Goal: Information Seeking & Learning: Learn about a topic

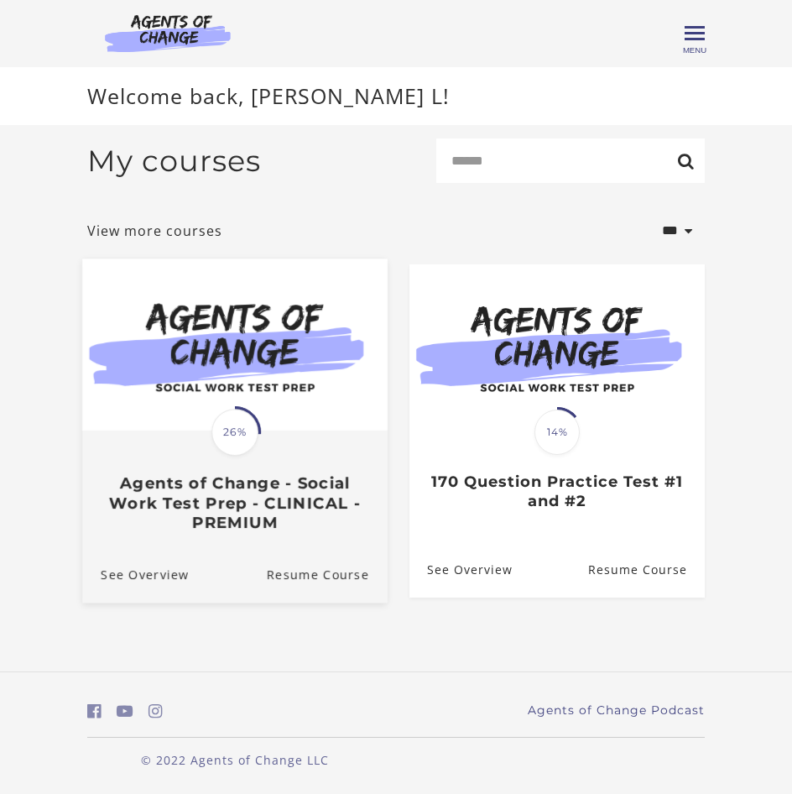
click at [239, 520] on h3 "Agents of Change - Social Work Test Prep - CLINICAL - PREMIUM" at bounding box center [235, 503] width 269 height 59
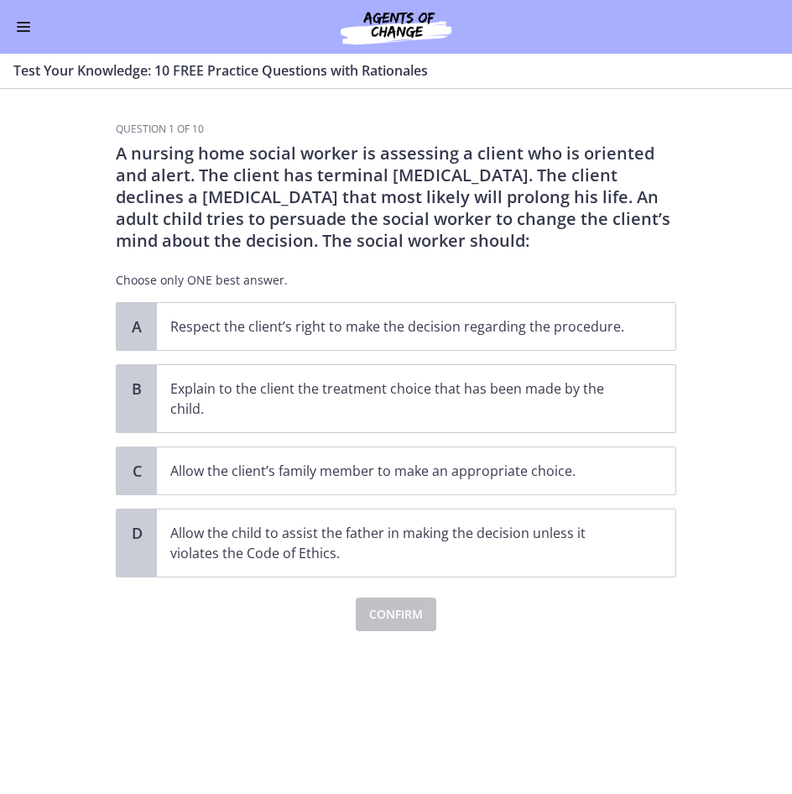
click at [12, 32] on div "Go to Dashboard" at bounding box center [396, 27] width 792 height 54
click at [19, 31] on span "Enable menu" at bounding box center [23, 31] width 13 height 2
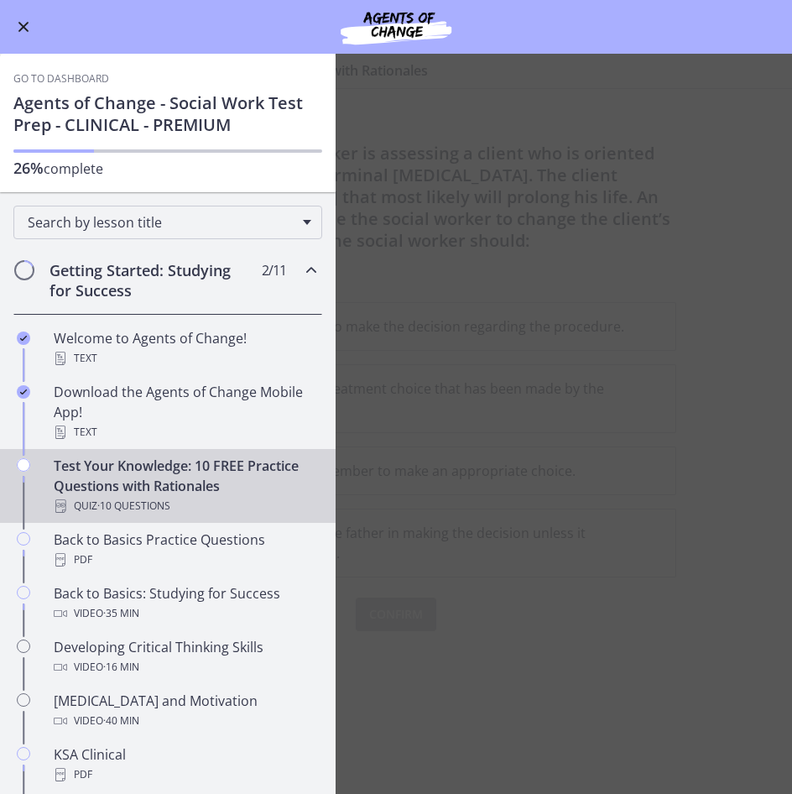
click at [389, 33] on img at bounding box center [395, 27] width 201 height 40
click at [384, 21] on img at bounding box center [395, 27] width 201 height 40
click at [87, 81] on link "Go to Dashboard" at bounding box center [61, 78] width 96 height 13
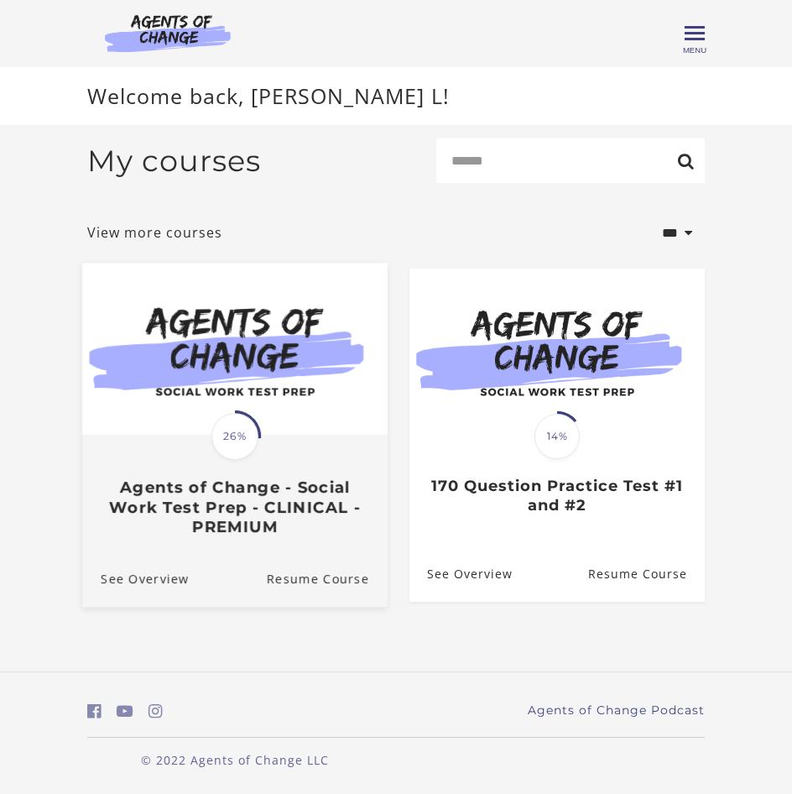
click at [305, 337] on img at bounding box center [235, 350] width 306 height 172
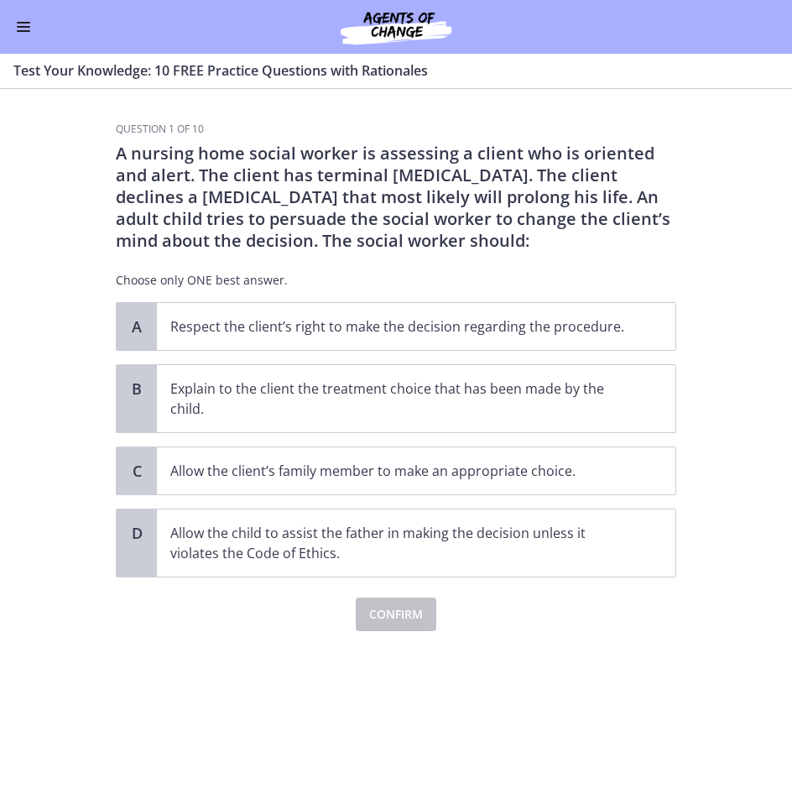
click at [19, 26] on span "Enable menu" at bounding box center [23, 27] width 13 height 2
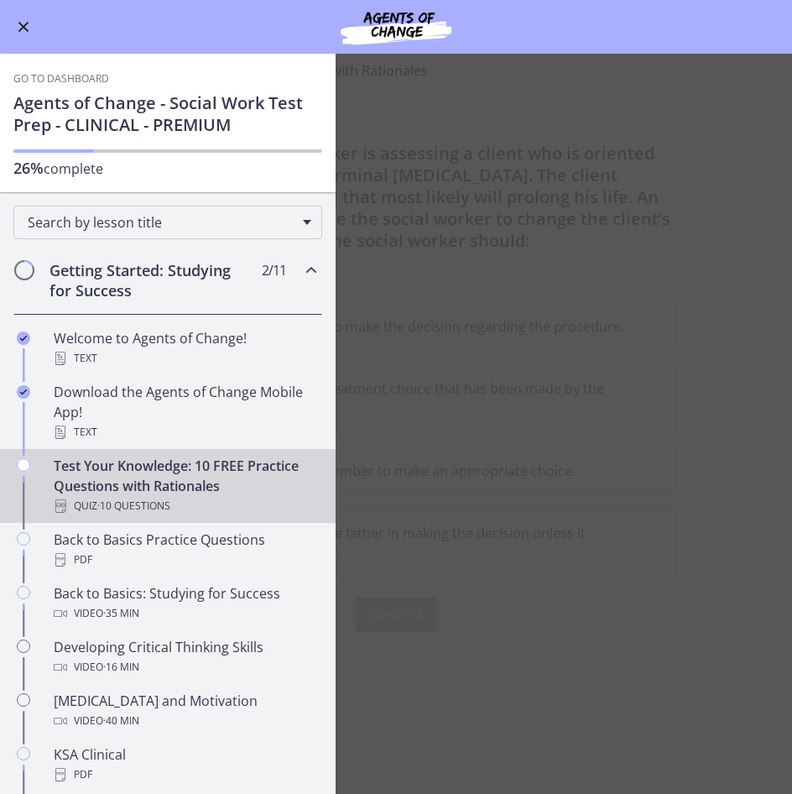
click at [69, 80] on link "Go to Dashboard" at bounding box center [61, 78] width 96 height 13
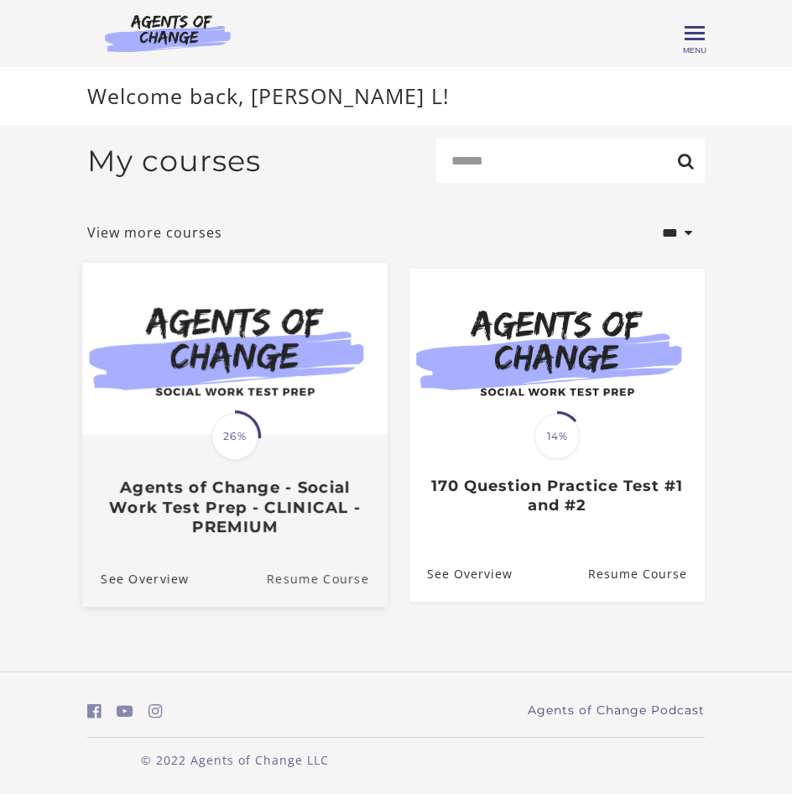
click at [290, 588] on link "Resume Course" at bounding box center [327, 579] width 121 height 56
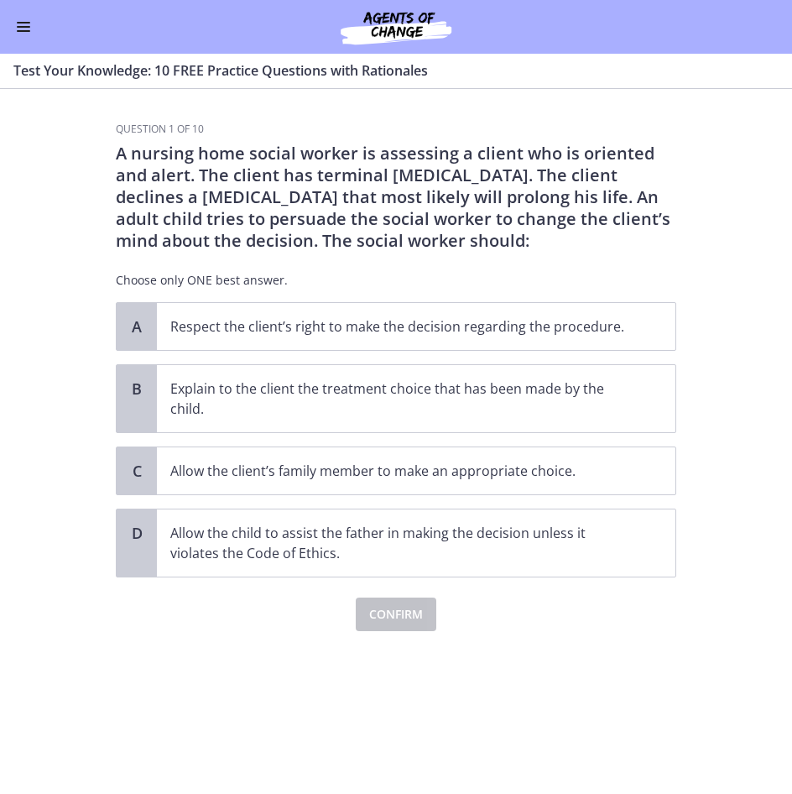
click at [25, 25] on button "Enable menu" at bounding box center [23, 27] width 20 height 20
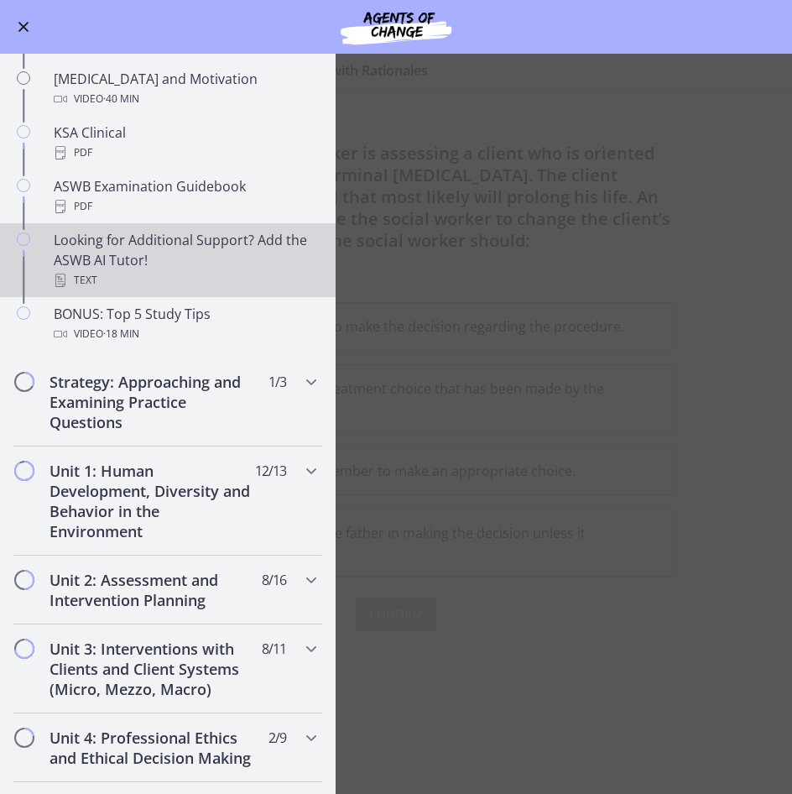
scroll to position [755, 0]
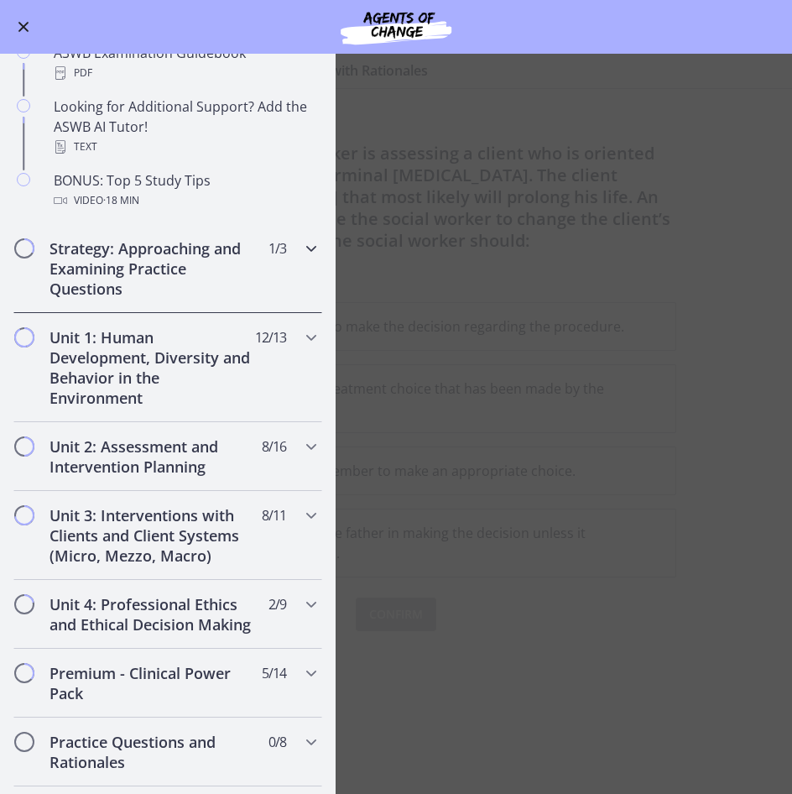
click at [305, 257] on icon "Chapters" at bounding box center [311, 248] width 20 height 20
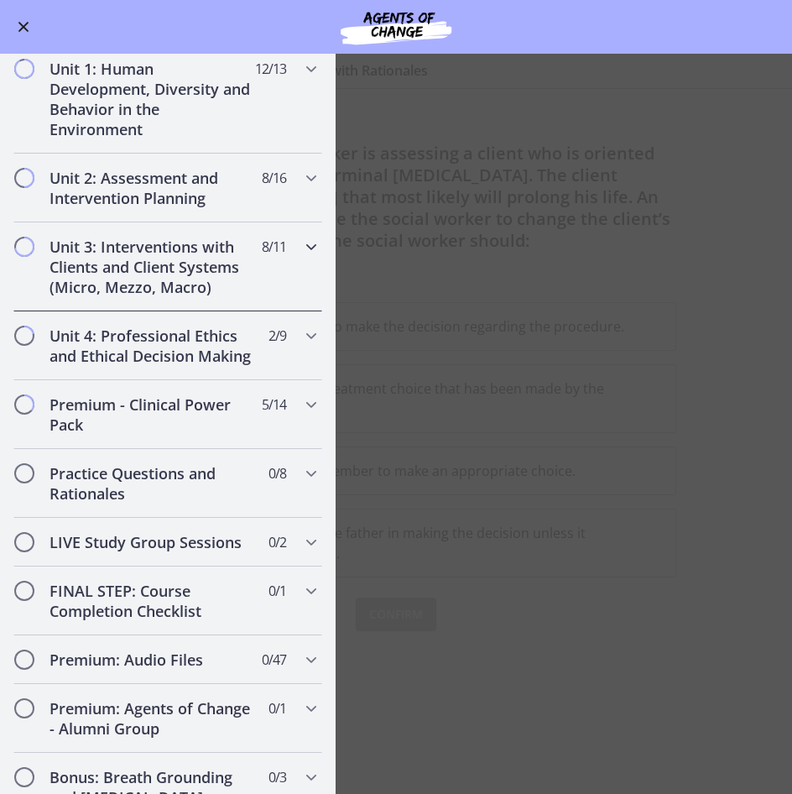
scroll to position [504, 0]
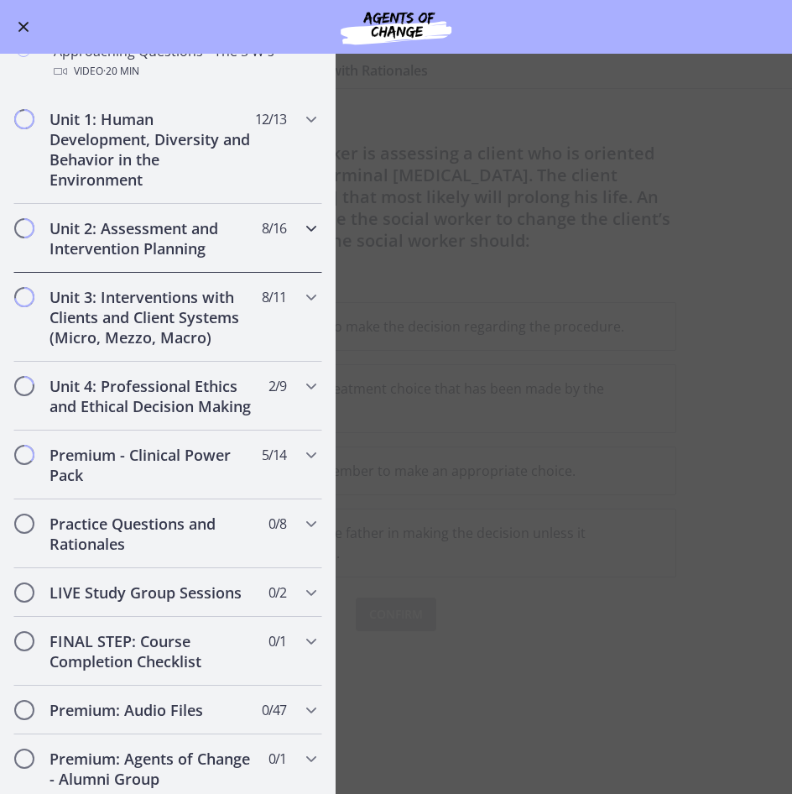
click at [279, 238] on div "Unit 2: Assessment and Intervention Planning 8 / 16 Completed" at bounding box center [167, 238] width 309 height 69
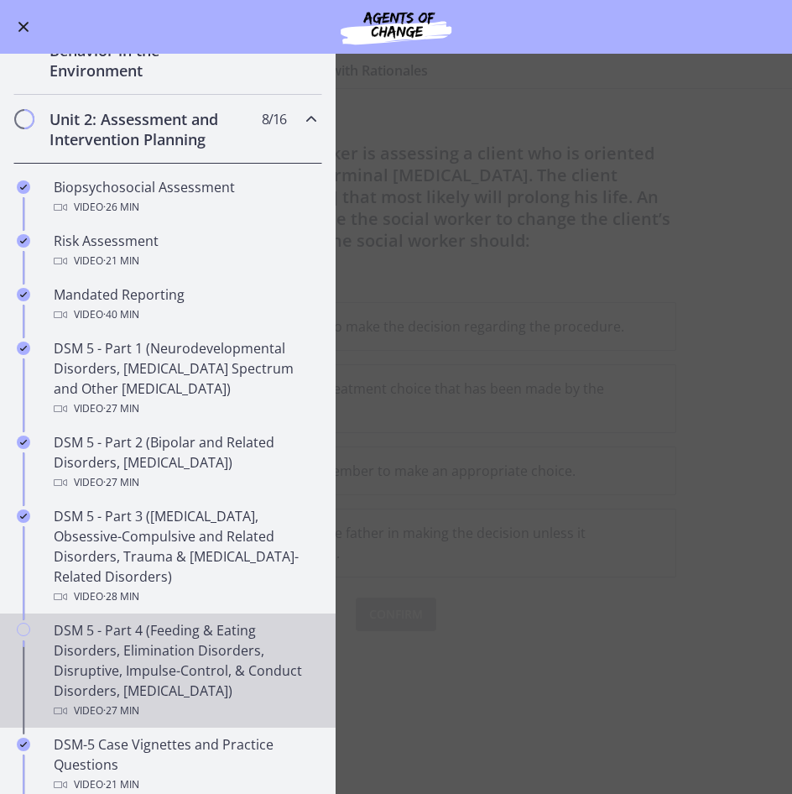
scroll to position [0, 0]
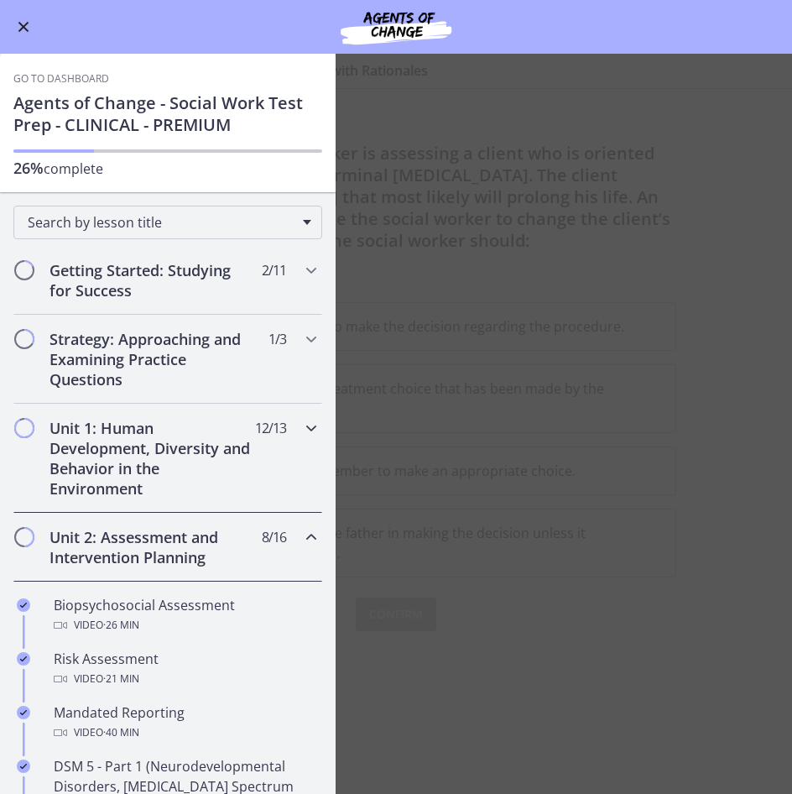
click at [301, 437] on icon "Chapters" at bounding box center [311, 428] width 20 height 20
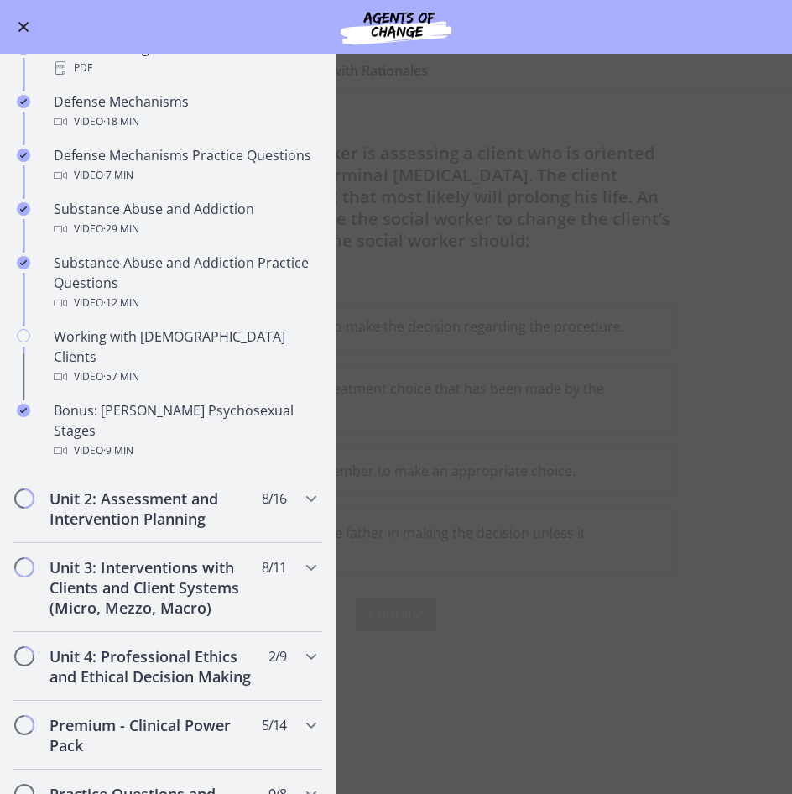
scroll to position [923, 0]
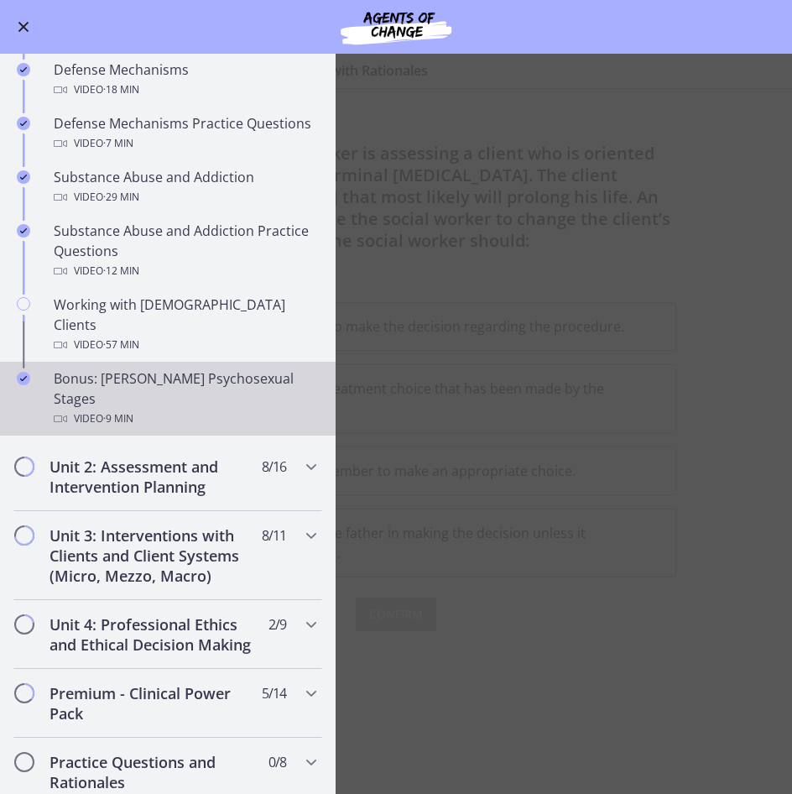
click at [161, 368] on div "Bonus: Freud's Psychosexual Stages Video · 9 min" at bounding box center [185, 398] width 262 height 60
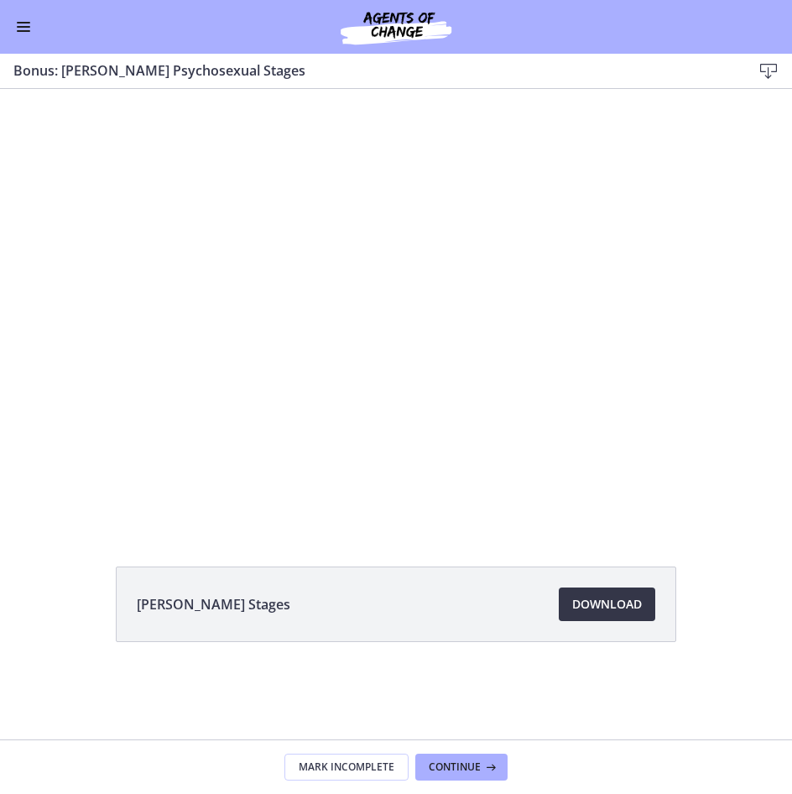
click at [588, 613] on span "Download Opens in a new window" at bounding box center [607, 604] width 70 height 20
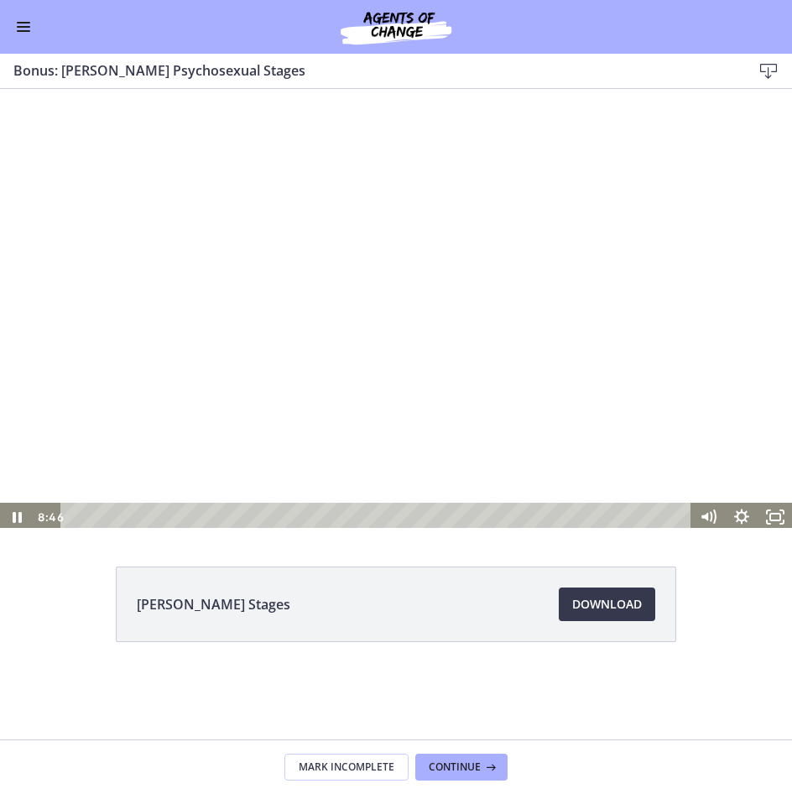
click at [483, 373] on div at bounding box center [396, 309] width 792 height 446
click at [17, 34] on button "Enable menu" at bounding box center [23, 27] width 20 height 20
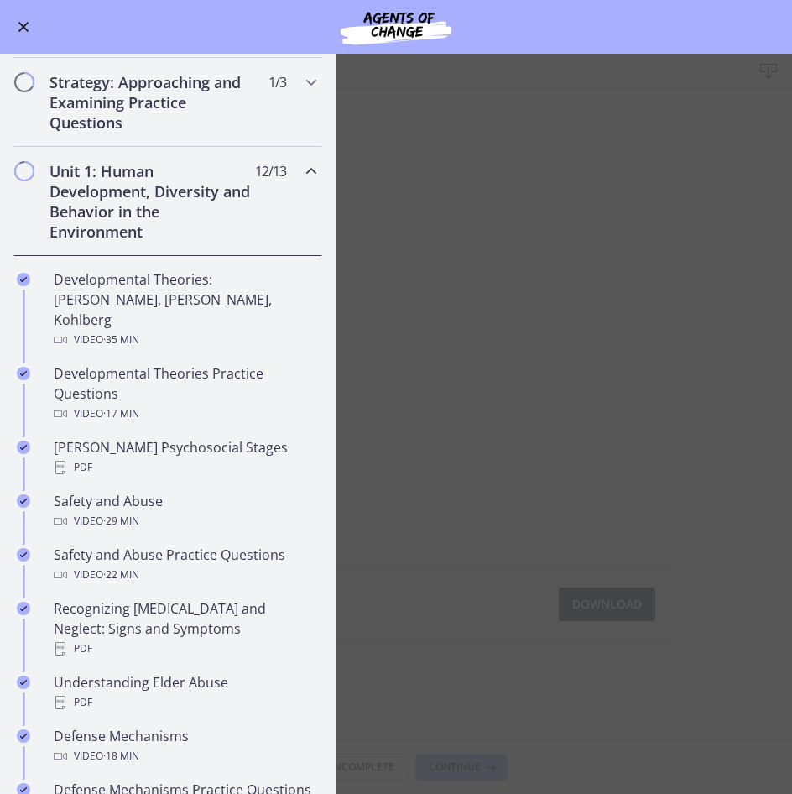
scroll to position [252, 0]
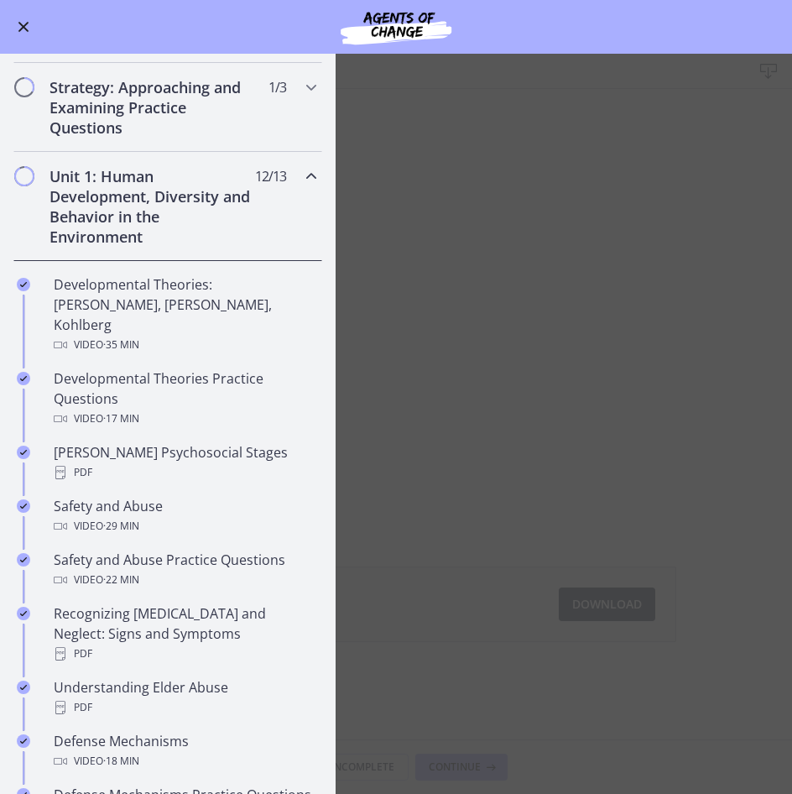
click at [301, 176] on icon "Chapters" at bounding box center [311, 176] width 20 height 20
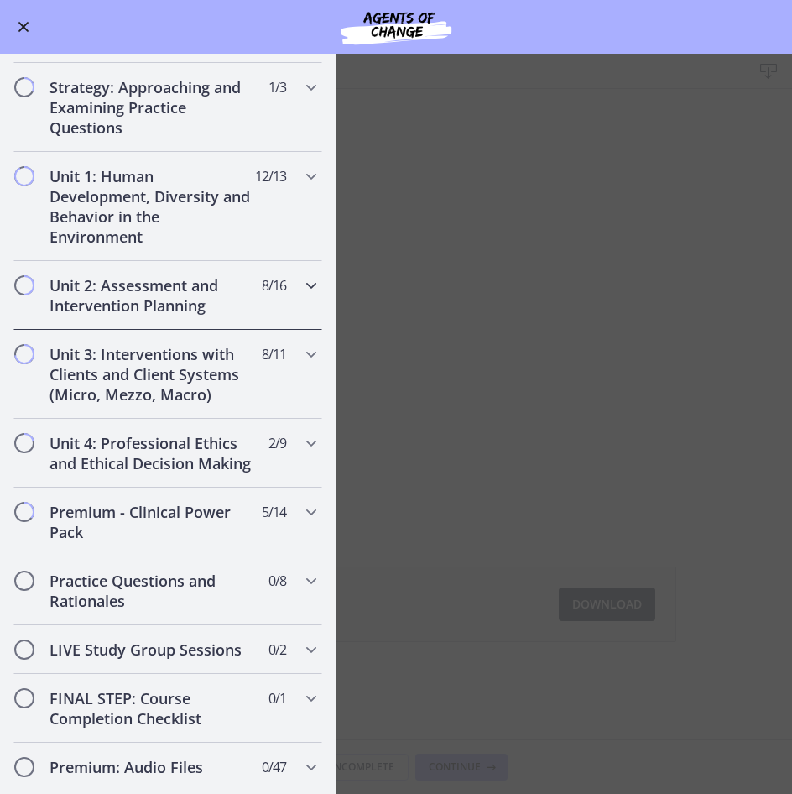
click at [301, 285] on icon "Chapters" at bounding box center [311, 285] width 20 height 20
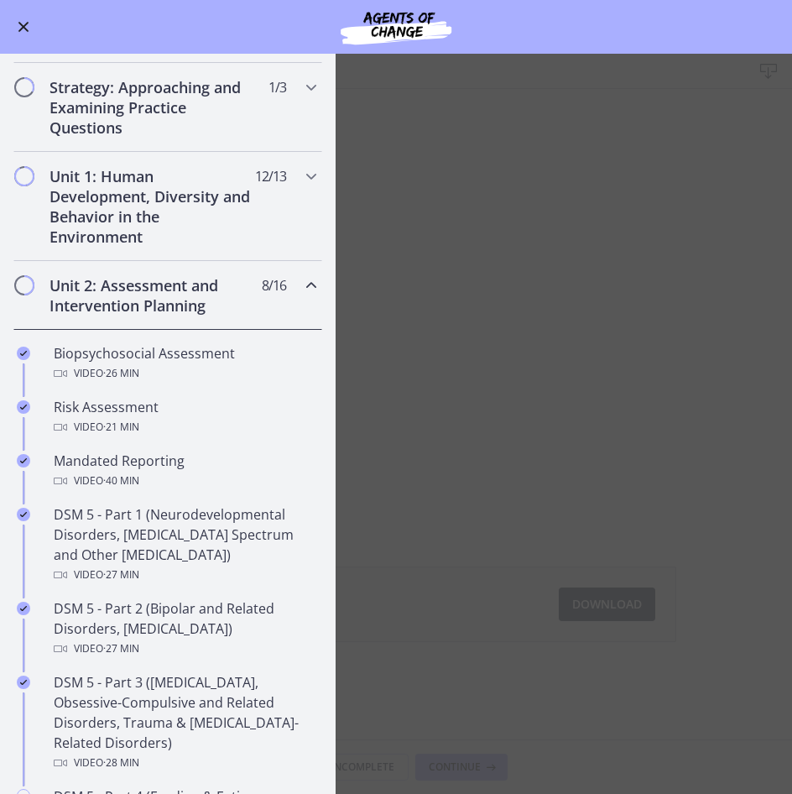
click at [301, 285] on icon "Chapters" at bounding box center [311, 285] width 20 height 20
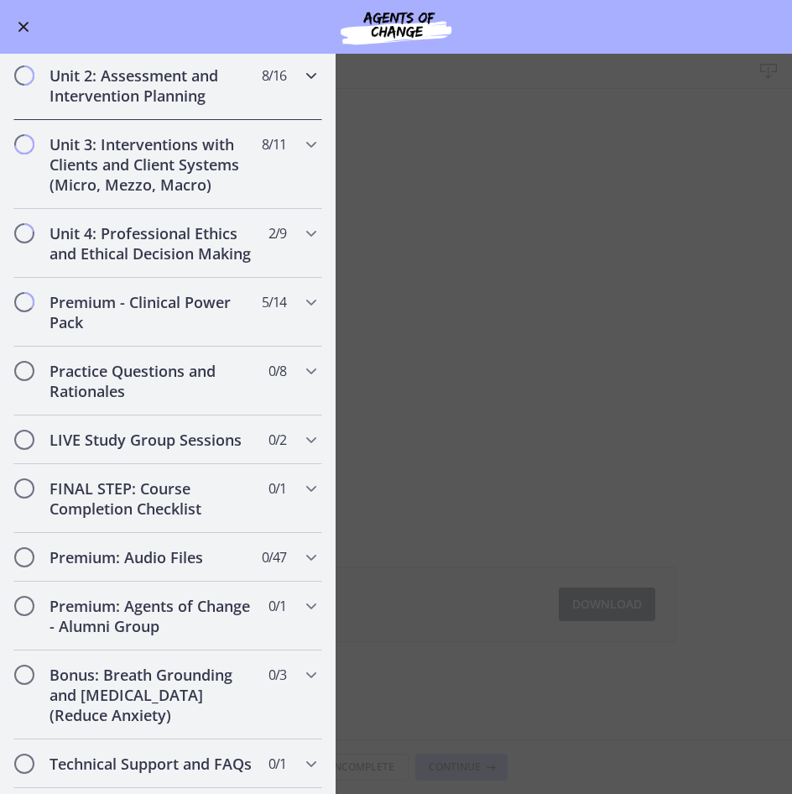
scroll to position [504, 0]
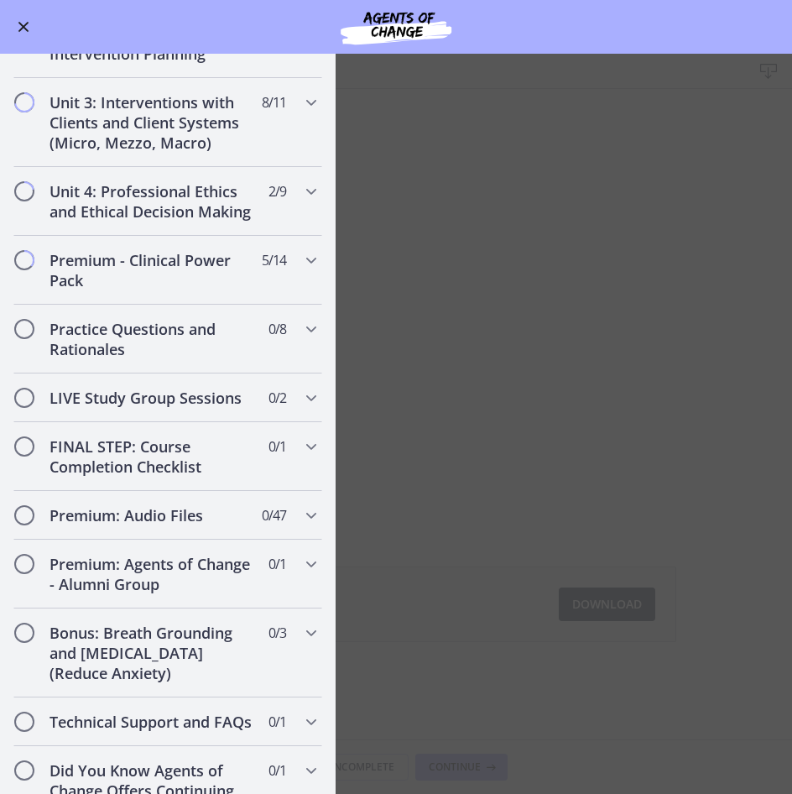
drag, startPoint x: 622, startPoint y: 33, endPoint x: 643, endPoint y: 33, distance: 21.0
click at [622, 33] on div "Go to Dashboard" at bounding box center [396, 27] width 792 height 54
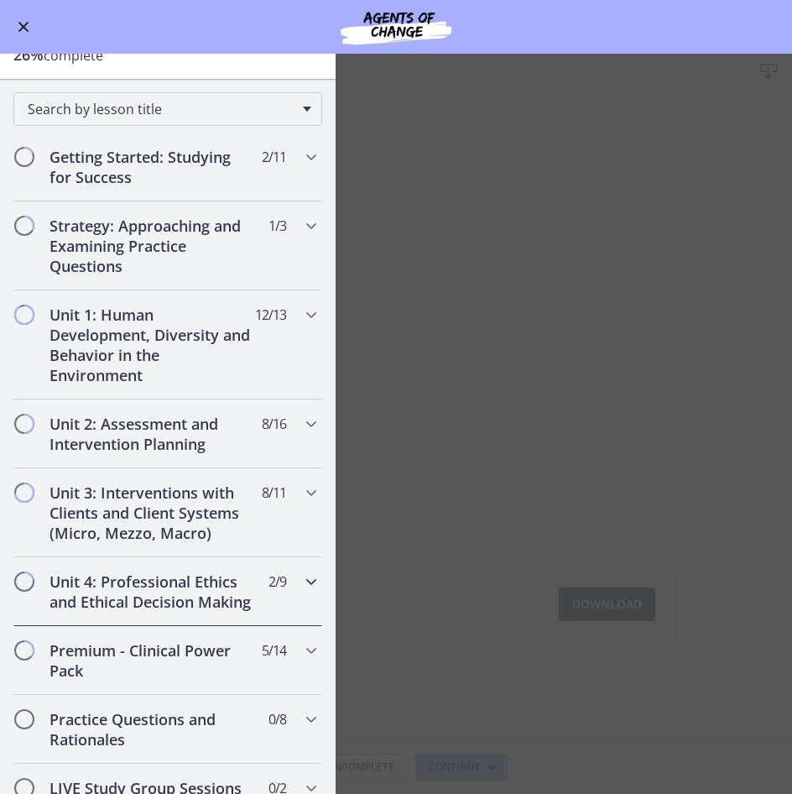
scroll to position [0, 0]
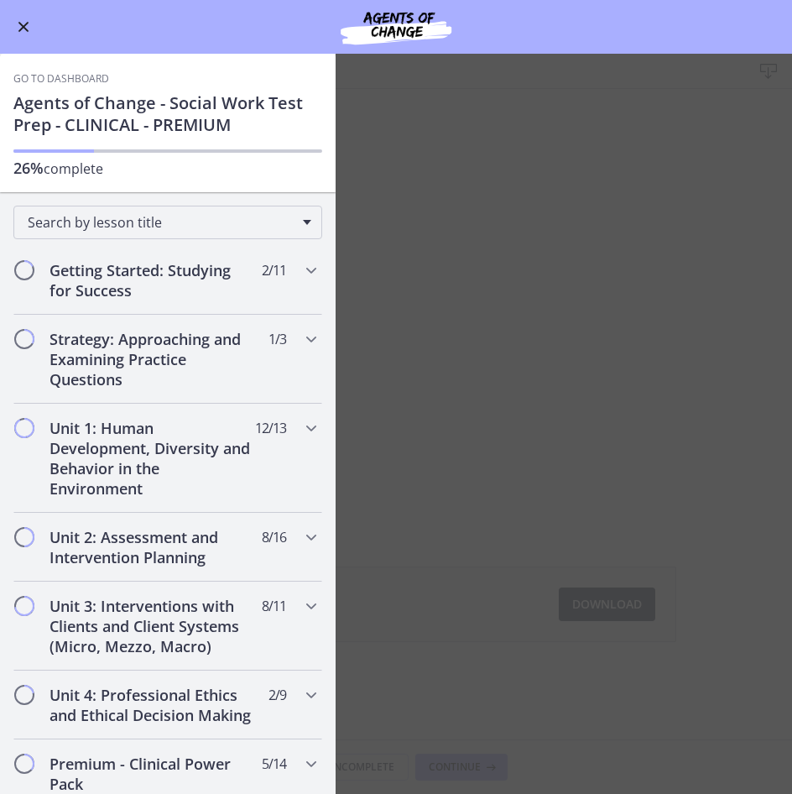
click at [674, 22] on div "Go to Dashboard" at bounding box center [396, 27] width 792 height 54
